Goal: Use online tool/utility: Use online tool/utility

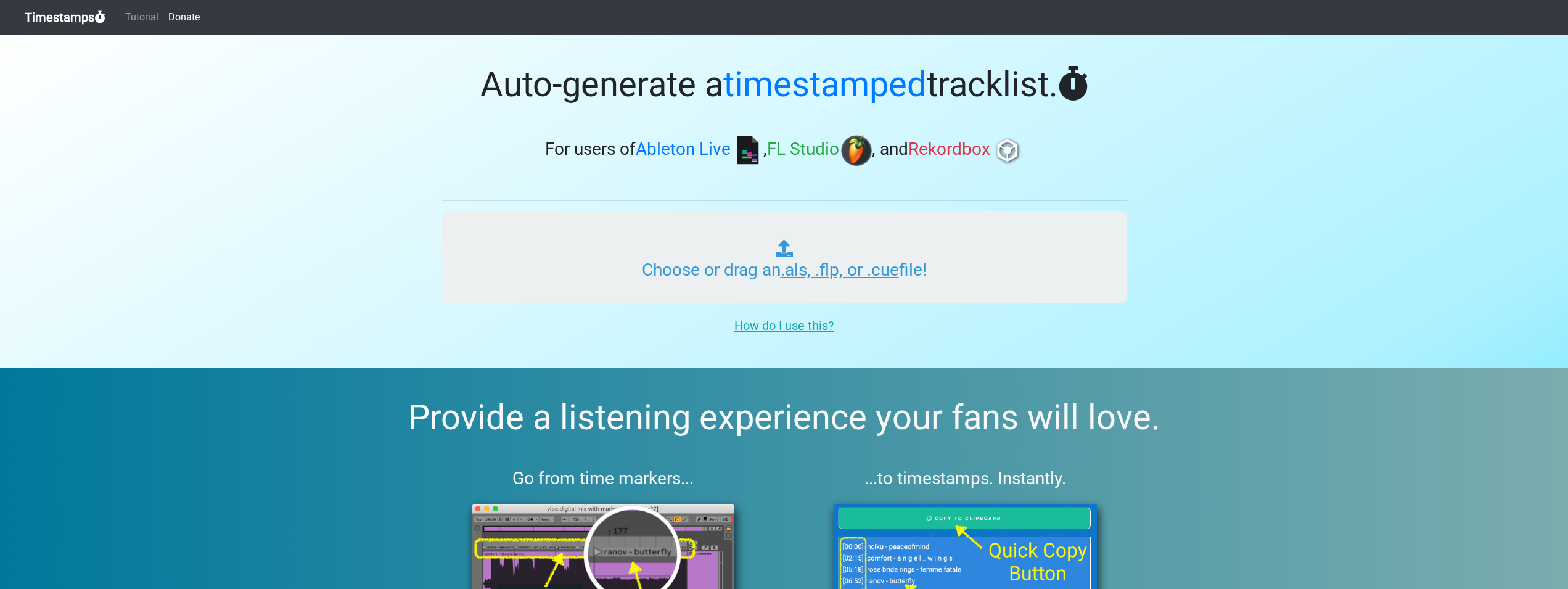
click at [896, 279] on input "Choose or drag an .als, .flp, or .cue file!" at bounding box center [784, 258] width 685 height 93
type input "C:\fakepath\X10 by Mazdem 006.als"
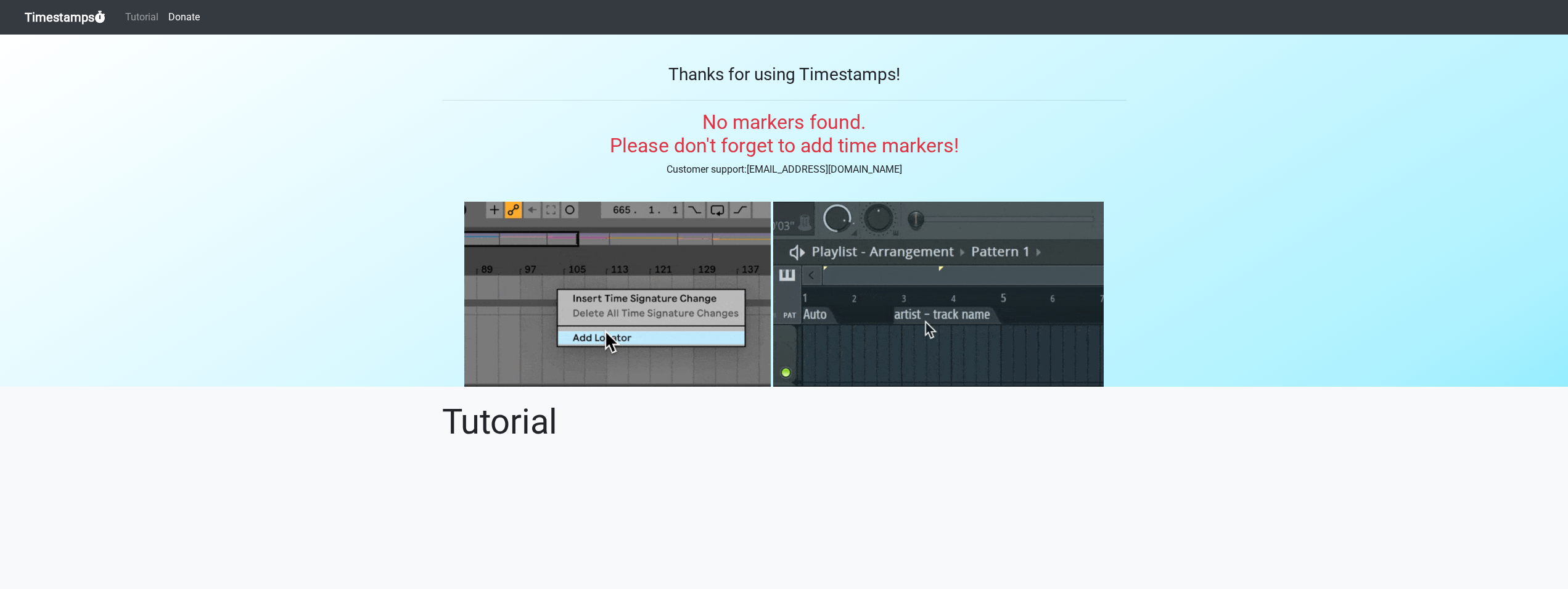
click at [29, 21] on link "Timestamps" at bounding box center [64, 17] width 80 height 25
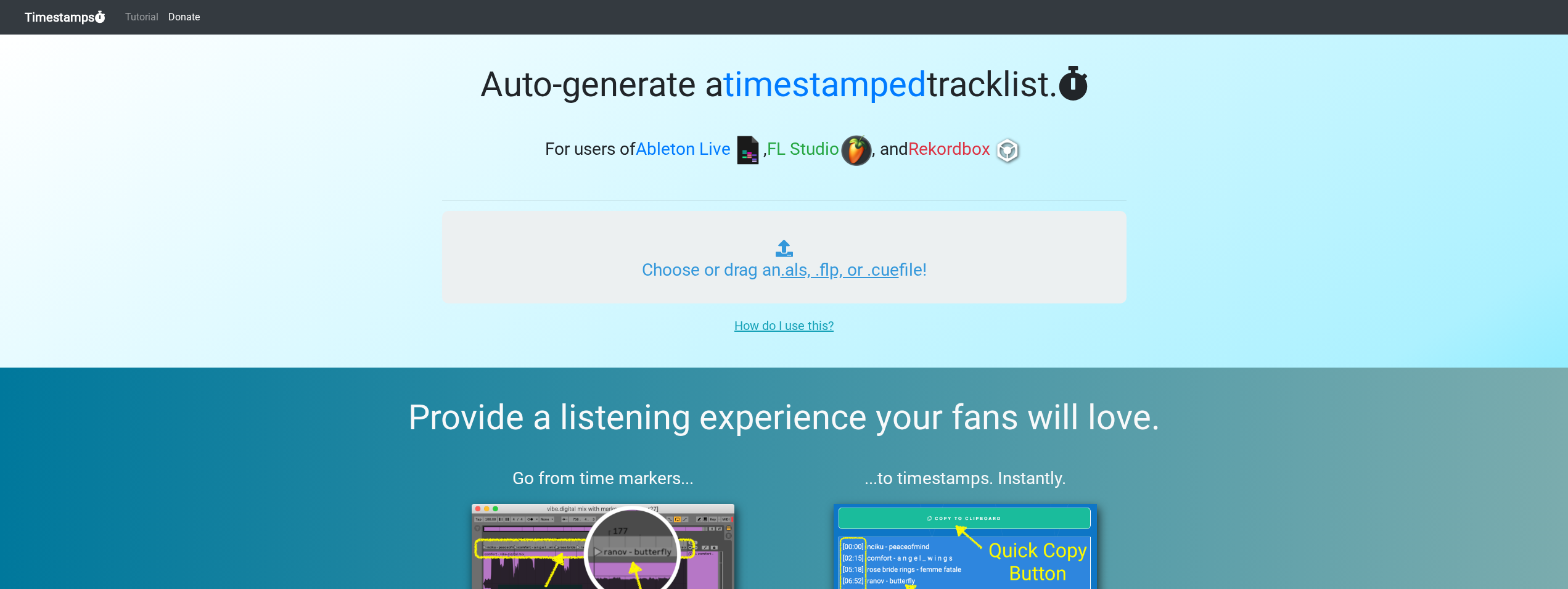
click at [749, 256] on input "Choose or drag an .als, .flp, or .cue file!" at bounding box center [784, 258] width 685 height 93
type input "C:\fakepath\X10 by Mazdem 006.als"
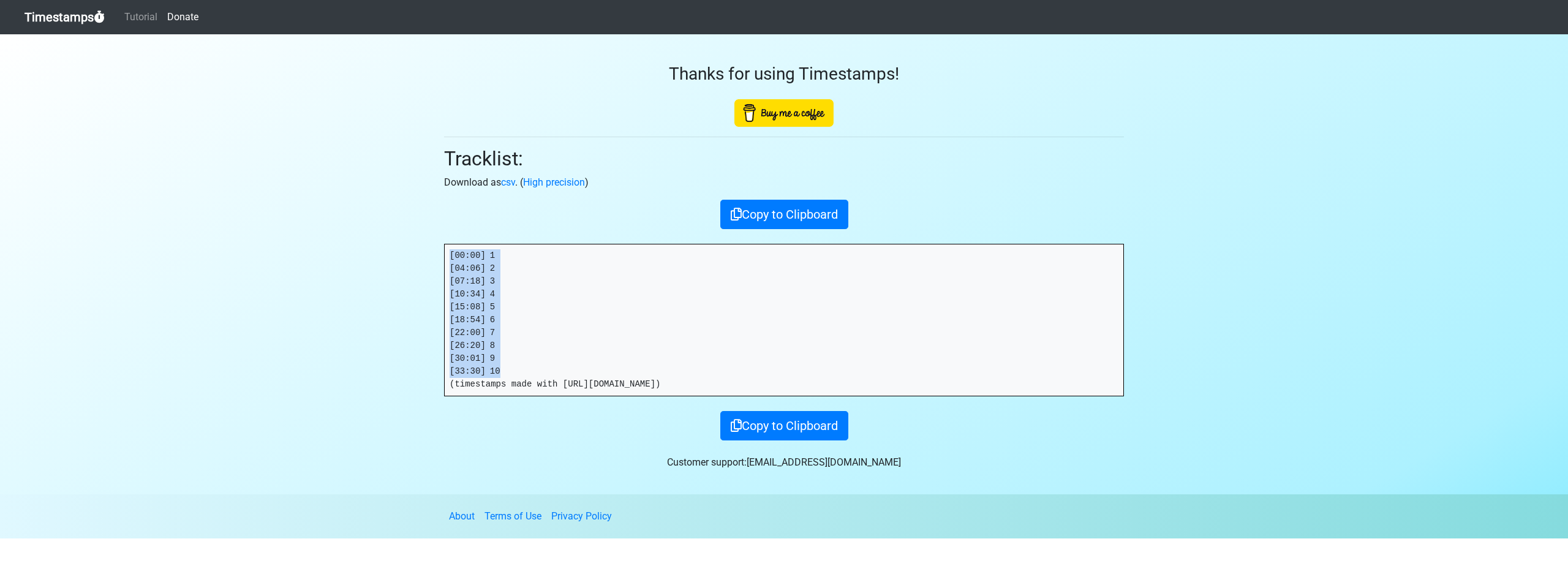
drag, startPoint x: 533, startPoint y: 368, endPoint x: 403, endPoint y: 254, distance: 172.9
click at [445, 254] on pre "[00:00] 1 [04:06] 2 [07:18] 3 [10:34] 4 [15:08] 5 [18:54] 6 [22:00] 7 [26:20] 8…" at bounding box center [784, 320] width 679 height 151
copy pre "[00:00] 1 [04:06] 2 [07:18] 3 [10:34] 4 [15:08] 5 [18:54] 6 [22:00] 7 [26:20] 8…"
